Goal: Navigation & Orientation: Find specific page/section

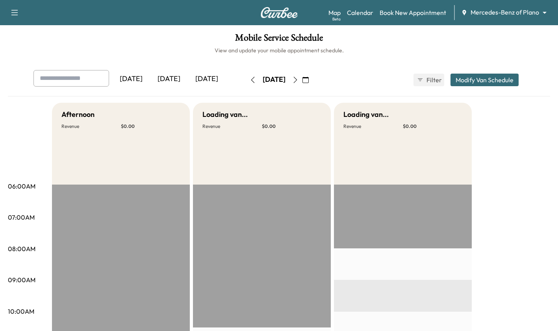
click at [174, 77] on div "[DATE]" at bounding box center [169, 79] width 38 height 18
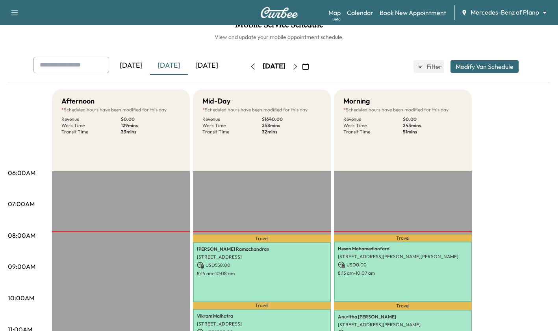
scroll to position [13, 0]
click at [498, 14] on body "Support Log Out Map Beta Calendar Book New Appointment Mercedes-Benz of Plano *…" at bounding box center [279, 152] width 558 height 331
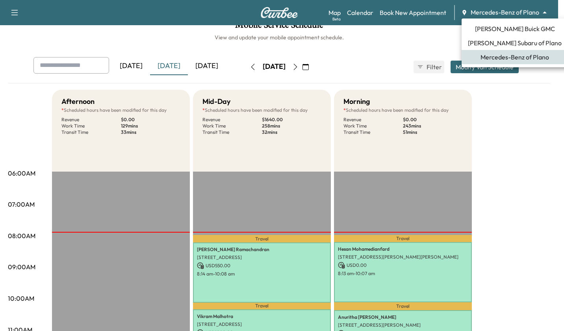
click at [504, 25] on span "[PERSON_NAME] Buick GMC" at bounding box center [515, 28] width 80 height 9
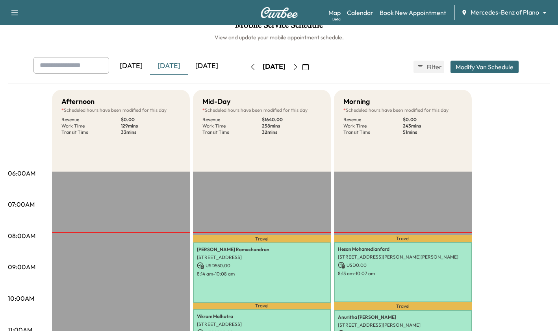
scroll to position [0, 0]
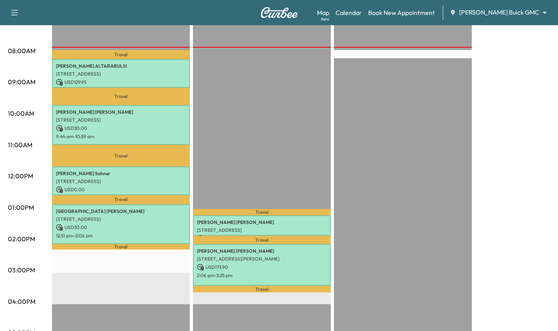
scroll to position [198, 0]
click at [329, 13] on link "Map Beta" at bounding box center [323, 12] width 12 height 9
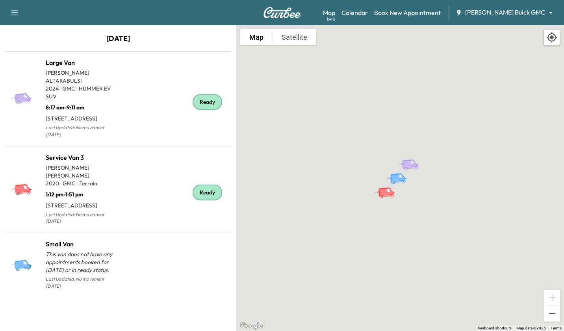
click at [141, 88] on div "Ready" at bounding box center [173, 102] width 110 height 76
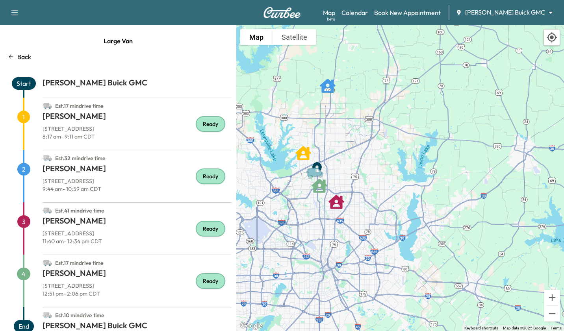
drag, startPoint x: 331, startPoint y: 183, endPoint x: 349, endPoint y: 167, distance: 23.7
click at [349, 167] on div "To activate drag with keyboard, press Alt + Enter. Once in keyboard drag state,…" at bounding box center [399, 178] width 327 height 306
click at [368, 17] on link "Calendar" at bounding box center [354, 12] width 26 height 9
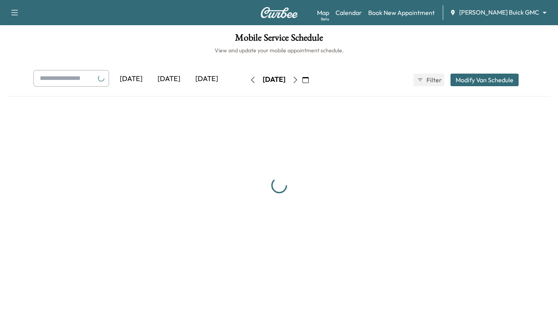
click at [168, 78] on div "[DATE]" at bounding box center [169, 79] width 38 height 18
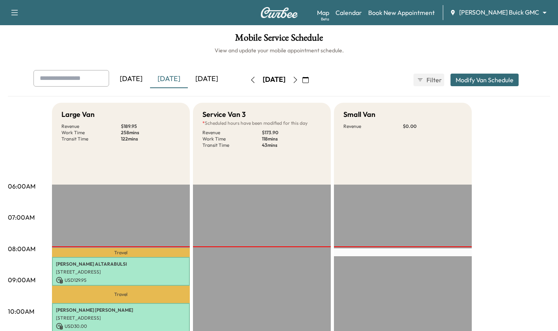
scroll to position [162, 0]
